Goal: Obtain resource: Download file/media

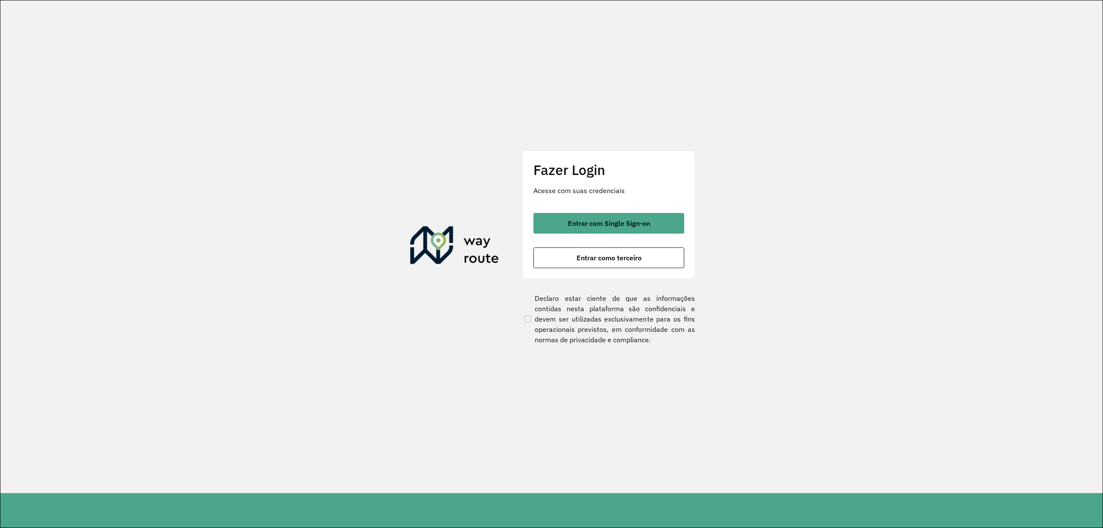
click at [589, 199] on div "Fazer Login Acesse com suas credenciais Entrar com Single Sign-on Entrar como t…" at bounding box center [609, 215] width 172 height 128
click at [605, 220] on span "Entrar com Single Sign-on" at bounding box center [609, 223] width 82 height 7
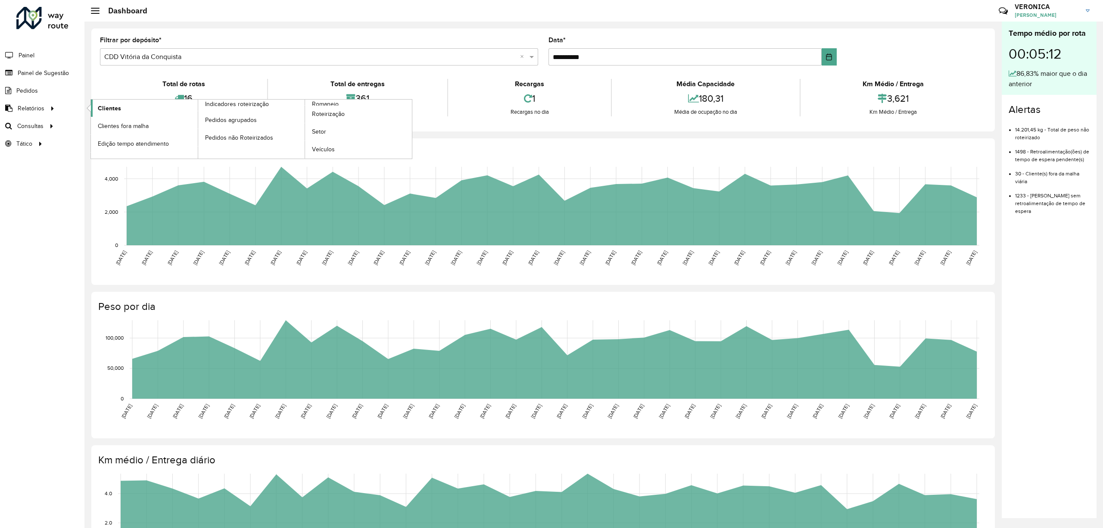
click at [114, 102] on link "Clientes" at bounding box center [144, 108] width 107 height 17
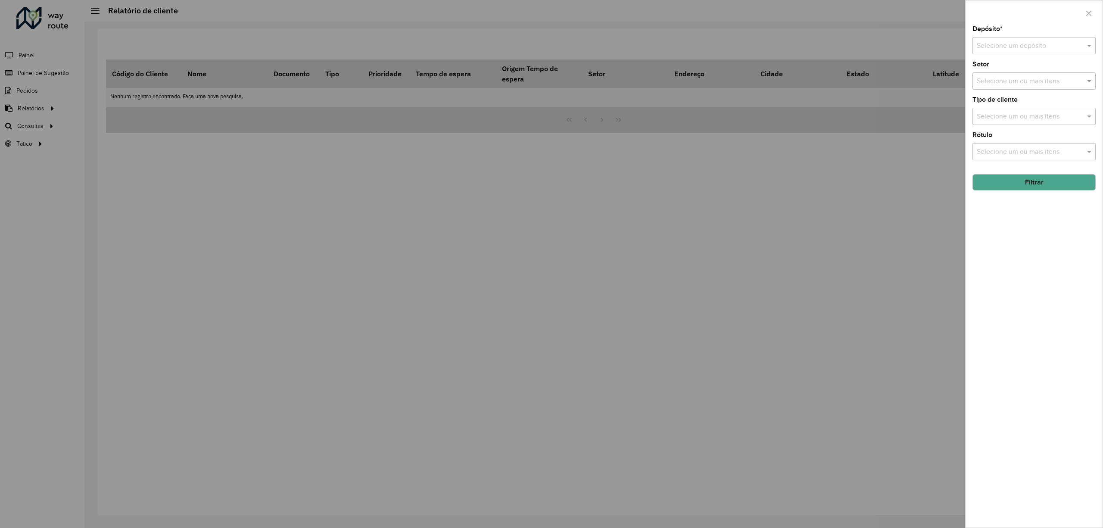
click at [1073, 41] on div "Selecione um depósito" at bounding box center [1033, 45] width 123 height 17
click at [1012, 83] on span "CDD Vitória da Conquista" at bounding box center [1014, 84] width 77 height 7
click at [1020, 78] on input "text" at bounding box center [1030, 81] width 110 height 10
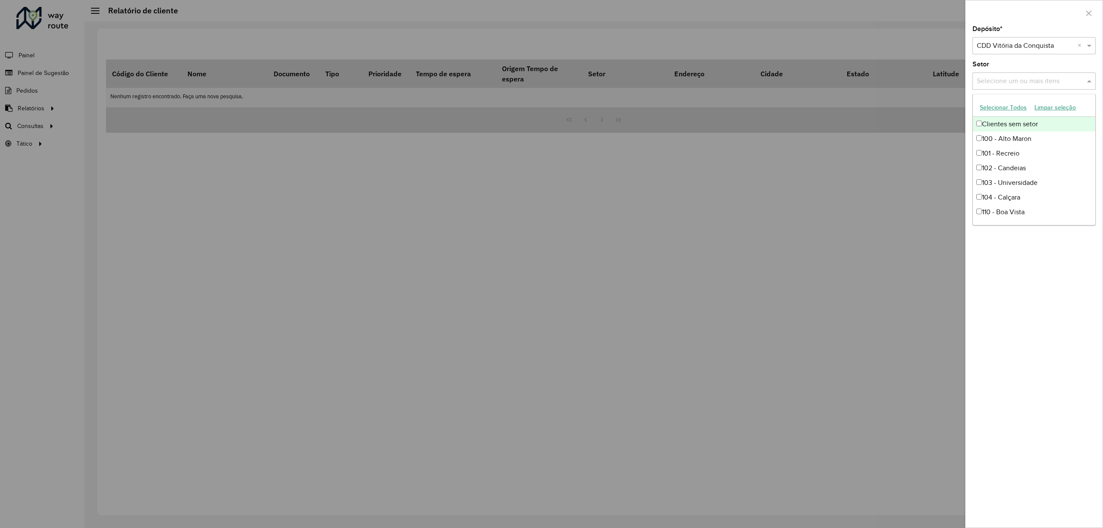
click at [1009, 109] on button "Selecionar Todos" at bounding box center [1003, 107] width 55 height 13
click at [1019, 257] on div "Depósito * Selecione um depósito × CDD Vitória da Conquista × Setor Selecione u…" at bounding box center [1034, 277] width 137 height 502
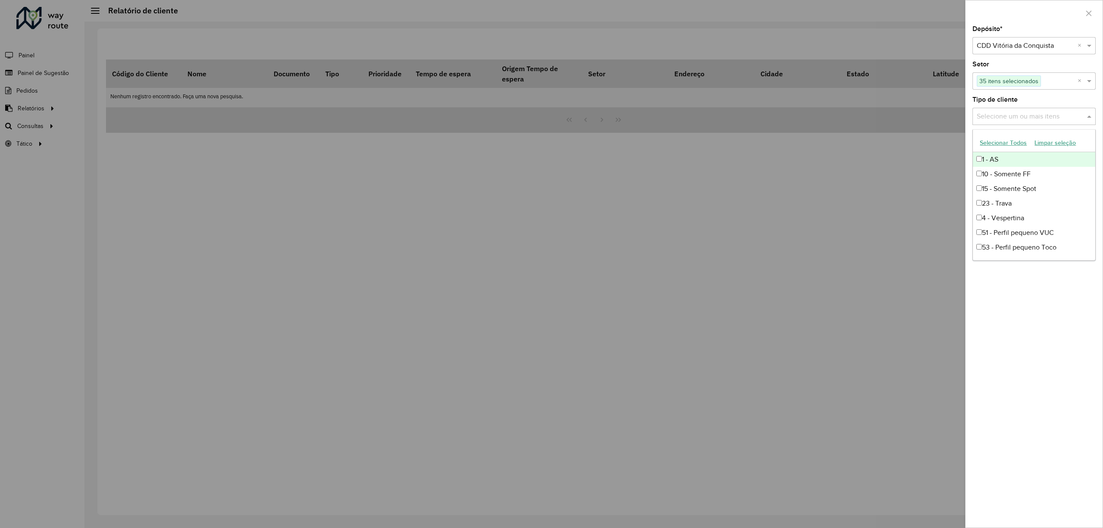
click at [1015, 119] on input "text" at bounding box center [1030, 117] width 110 height 10
click at [1007, 140] on button "Selecionar Todos" at bounding box center [1003, 142] width 55 height 13
drag, startPoint x: 1043, startPoint y: 324, endPoint x: 1031, endPoint y: 226, distance: 99.4
click at [1040, 326] on div "Depósito * Selecione um depósito × CDD Vitória da Conquista × Setor Selecione u…" at bounding box center [1034, 277] width 137 height 502
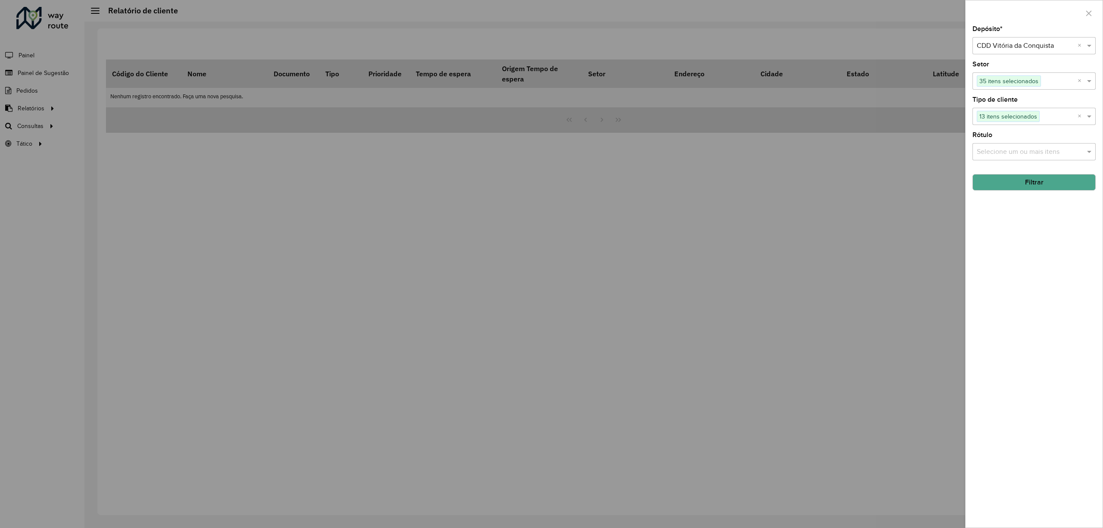
click at [1016, 152] on input "text" at bounding box center [1030, 152] width 110 height 10
click at [1013, 179] on button "Selecionar Todos" at bounding box center [1003, 177] width 55 height 13
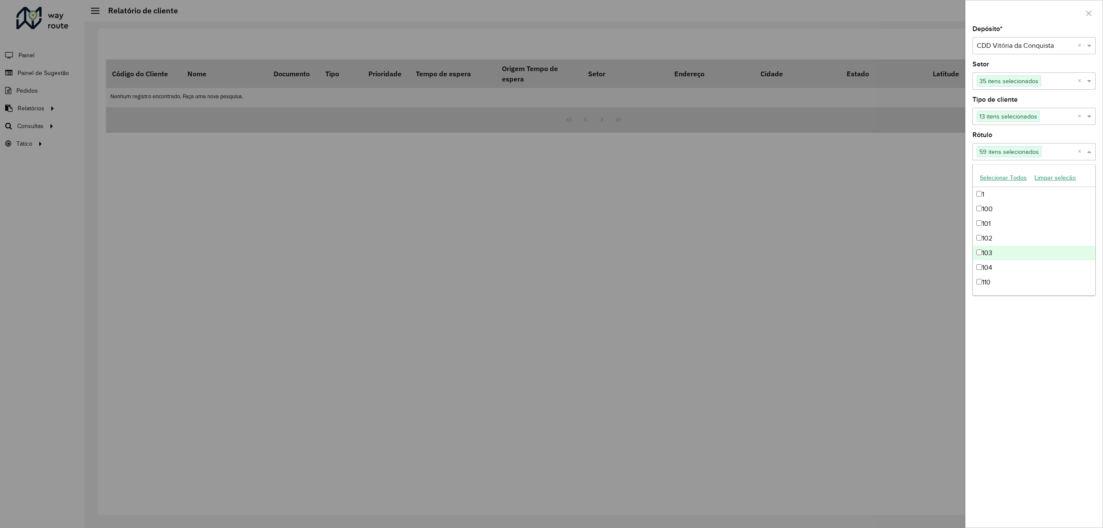
click at [1044, 366] on div "Depósito * Selecione um depósito × CDD Vitória da Conquista × Setor Selecione u…" at bounding box center [1034, 277] width 137 height 502
click at [1021, 176] on button "Filtrar" at bounding box center [1033, 182] width 123 height 16
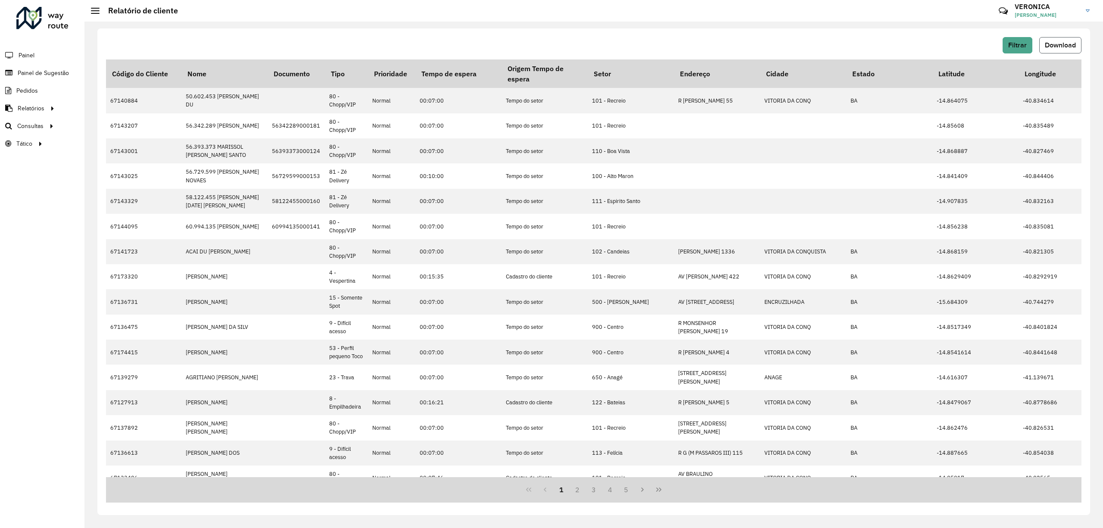
click at [1061, 46] on span "Download" at bounding box center [1060, 44] width 31 height 7
